Goal: Information Seeking & Learning: Learn about a topic

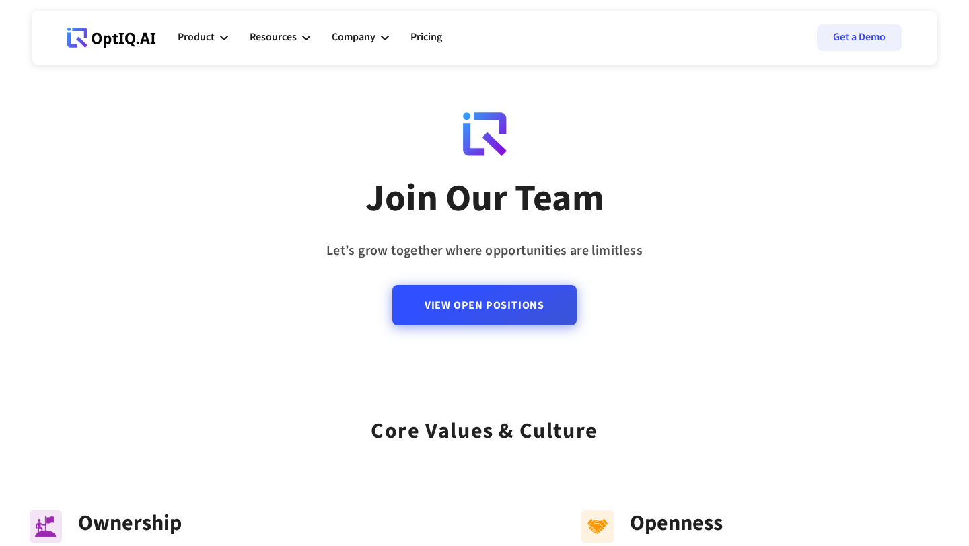
click at [433, 306] on link "View Open Positions" at bounding box center [484, 305] width 184 height 40
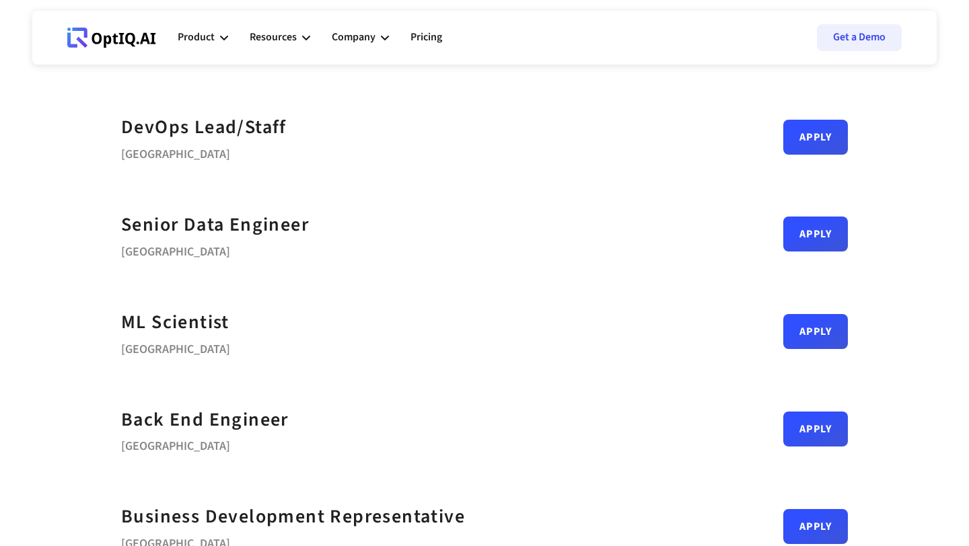
scroll to position [17, 0]
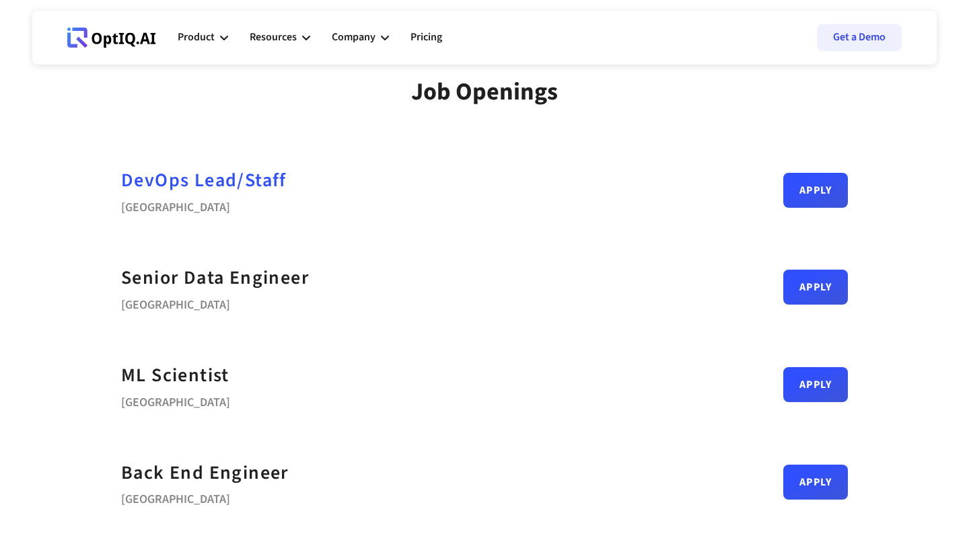
click at [223, 174] on div "DevOps Lead/Staff" at bounding box center [203, 180] width 165 height 30
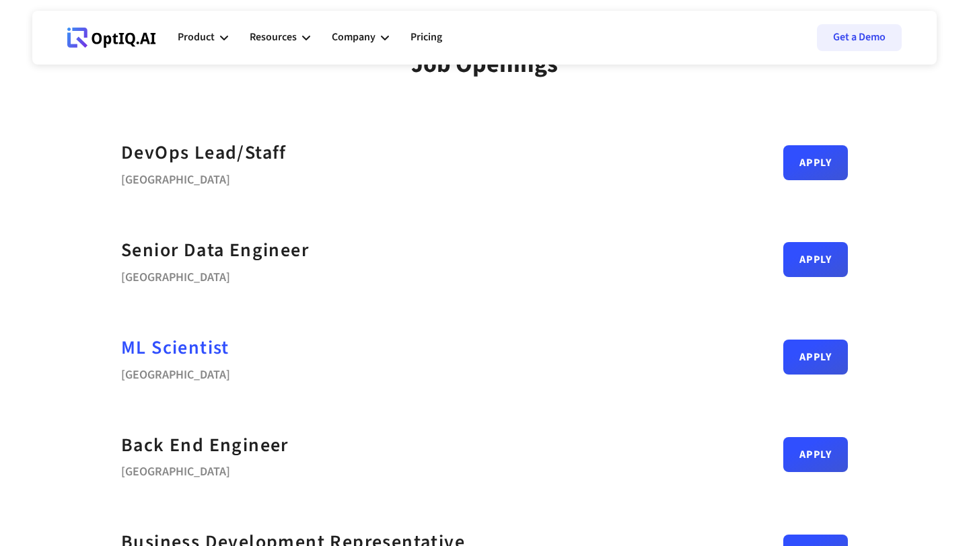
scroll to position [54, 0]
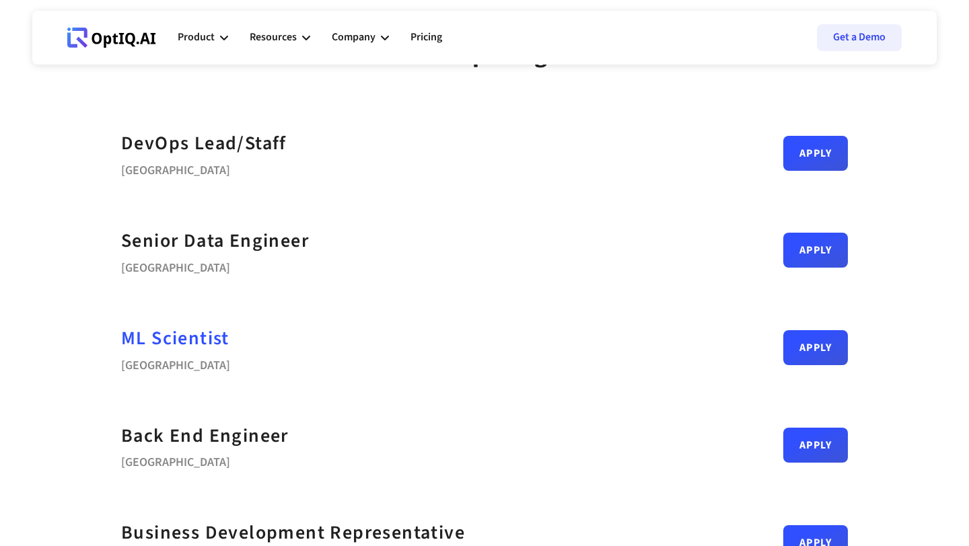
click at [184, 332] on div "ML Scientist" at bounding box center [175, 339] width 108 height 30
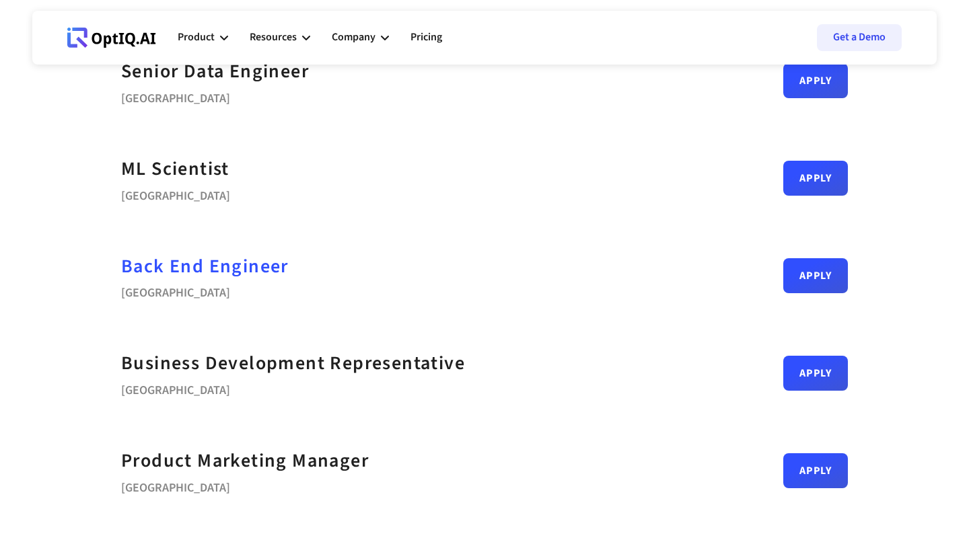
click at [213, 264] on div "Back End Engineer" at bounding box center [205, 267] width 168 height 30
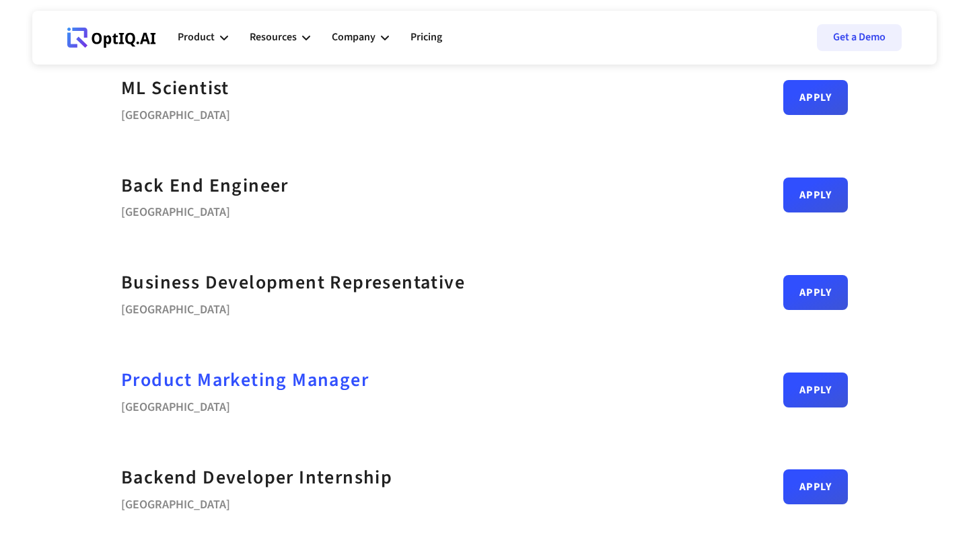
scroll to position [316, 0]
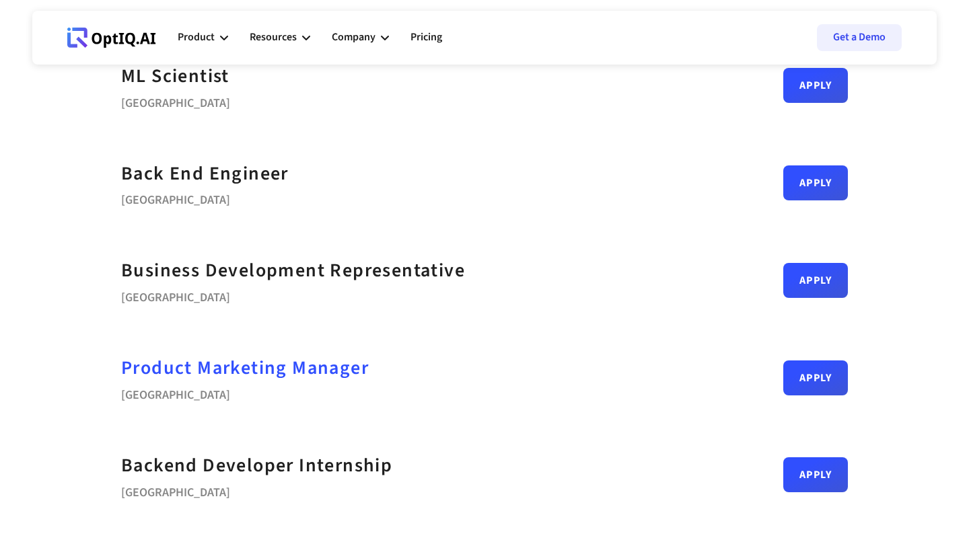
click at [242, 361] on div "Product Marketing Manager" at bounding box center [245, 368] width 248 height 30
click at [259, 368] on div "Product Marketing Manager" at bounding box center [245, 368] width 248 height 30
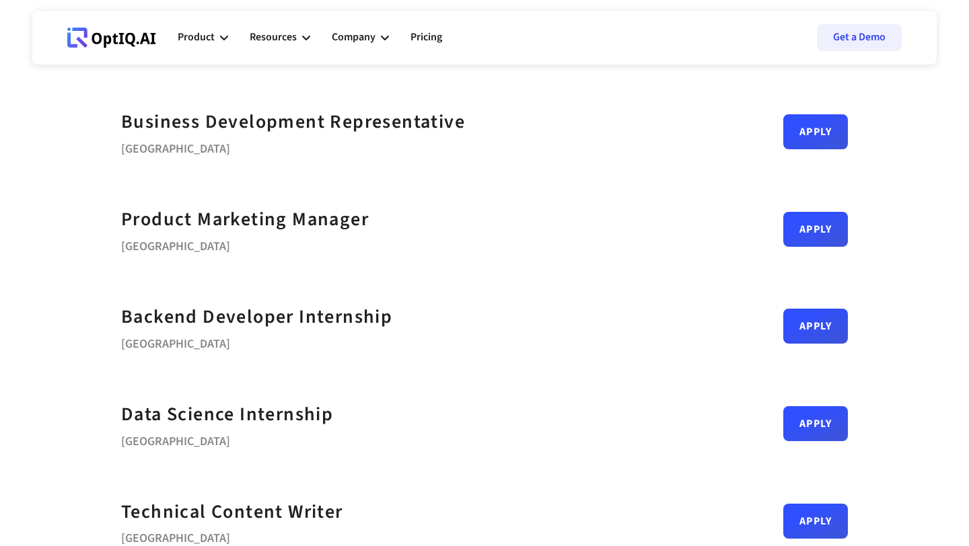
scroll to position [458, 0]
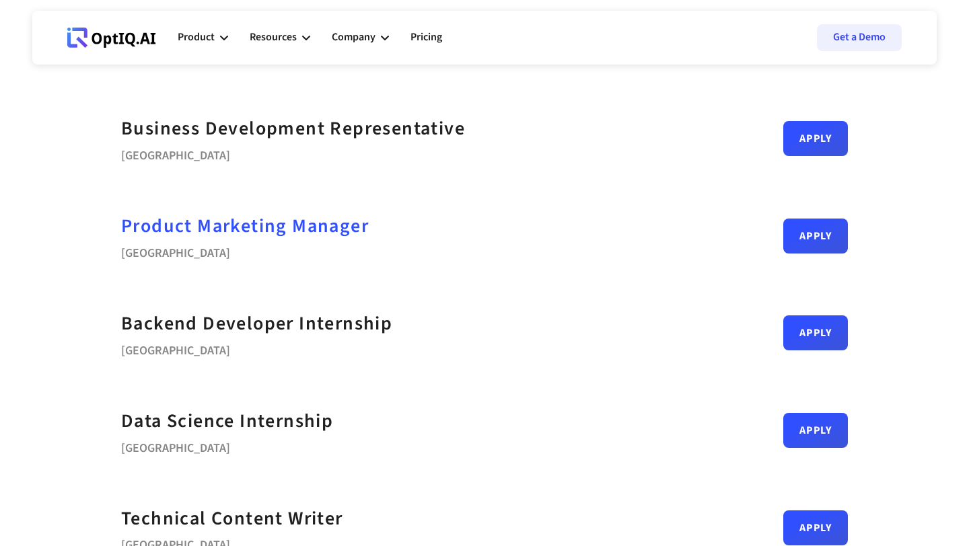
click at [271, 230] on div "Product Marketing Manager" at bounding box center [245, 226] width 248 height 30
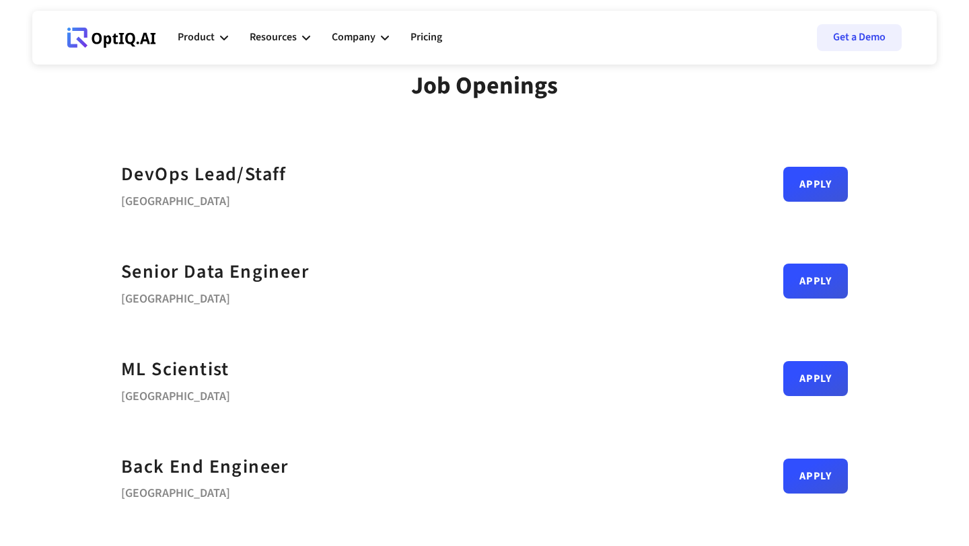
scroll to position [0, 0]
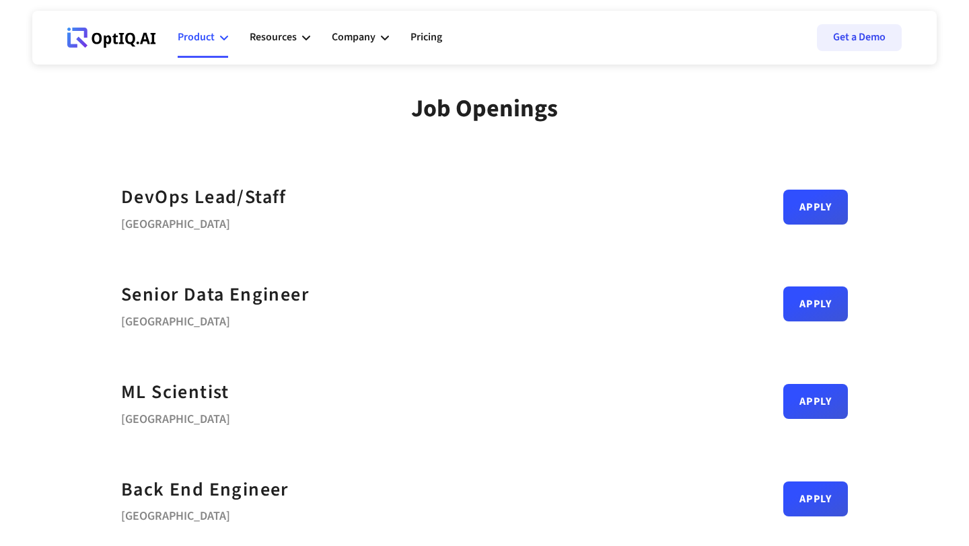
click at [202, 47] on div "Product" at bounding box center [203, 37] width 50 height 40
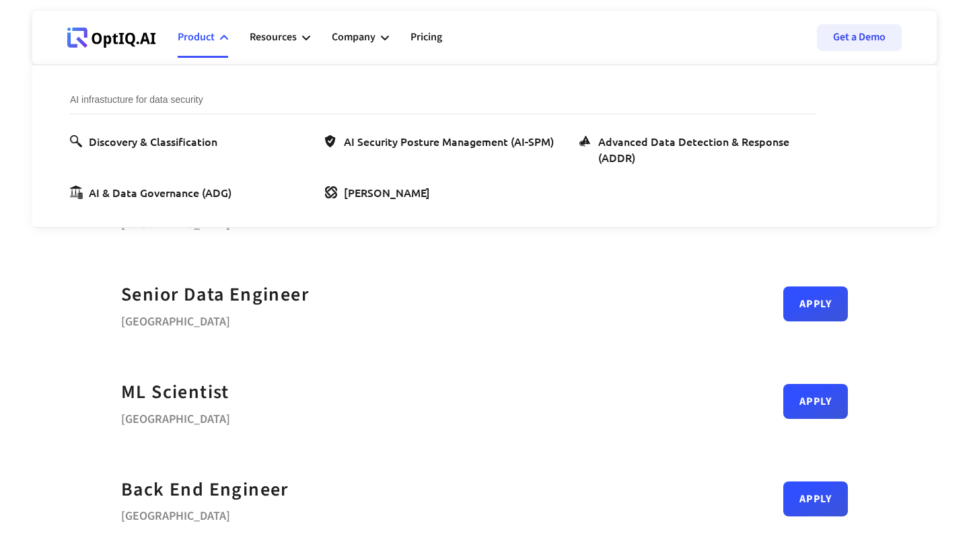
click at [120, 45] on icon at bounding box center [111, 38] width 89 height 20
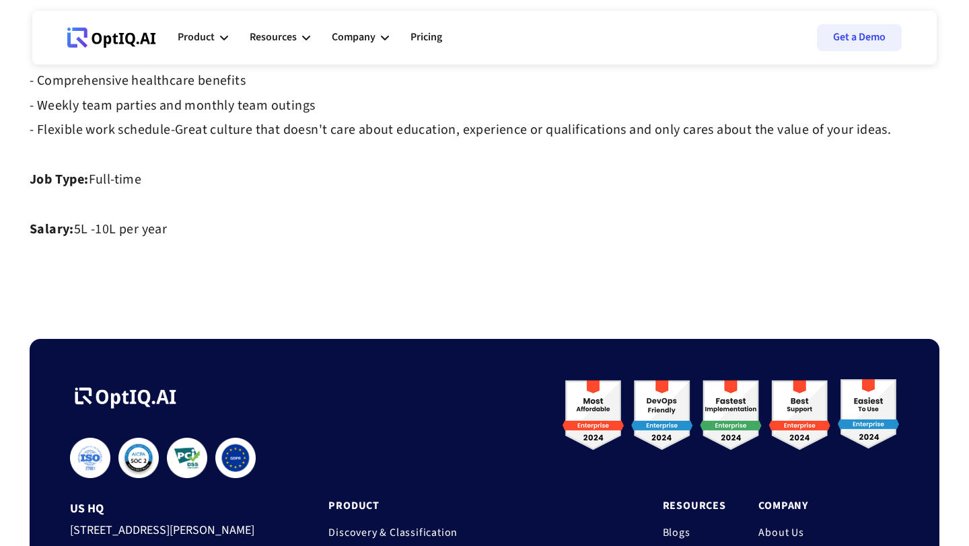
scroll to position [1158, 0]
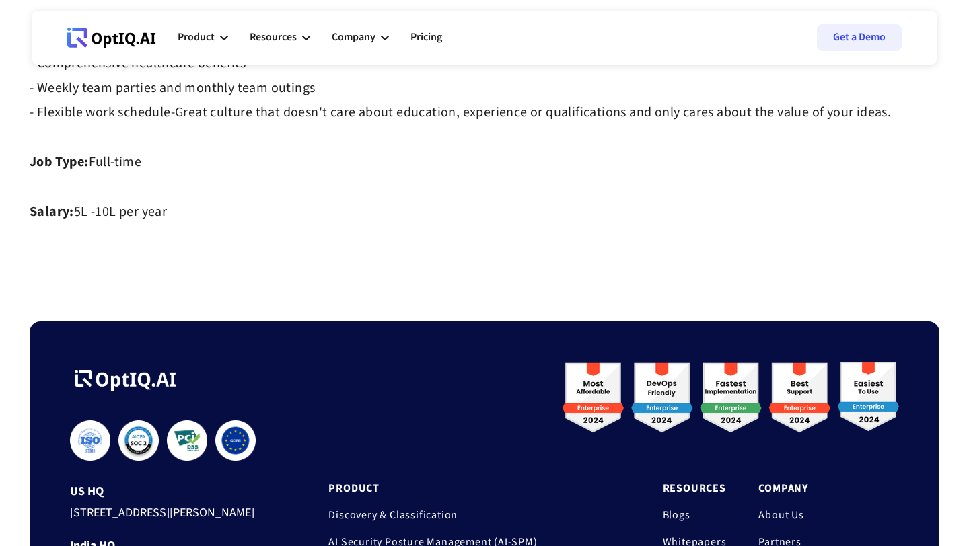
scroll to position [1187, 0]
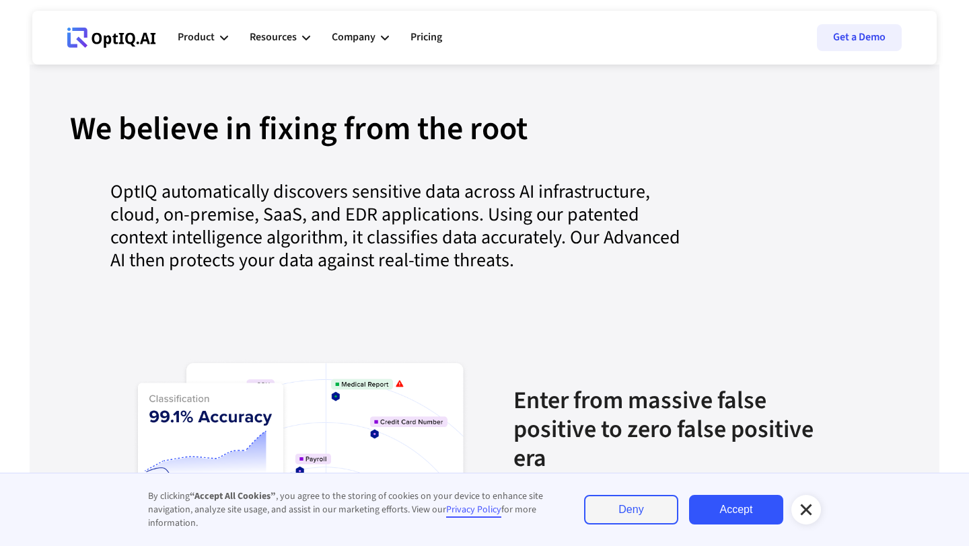
scroll to position [1373, 0]
